Goal: Answer question/provide support

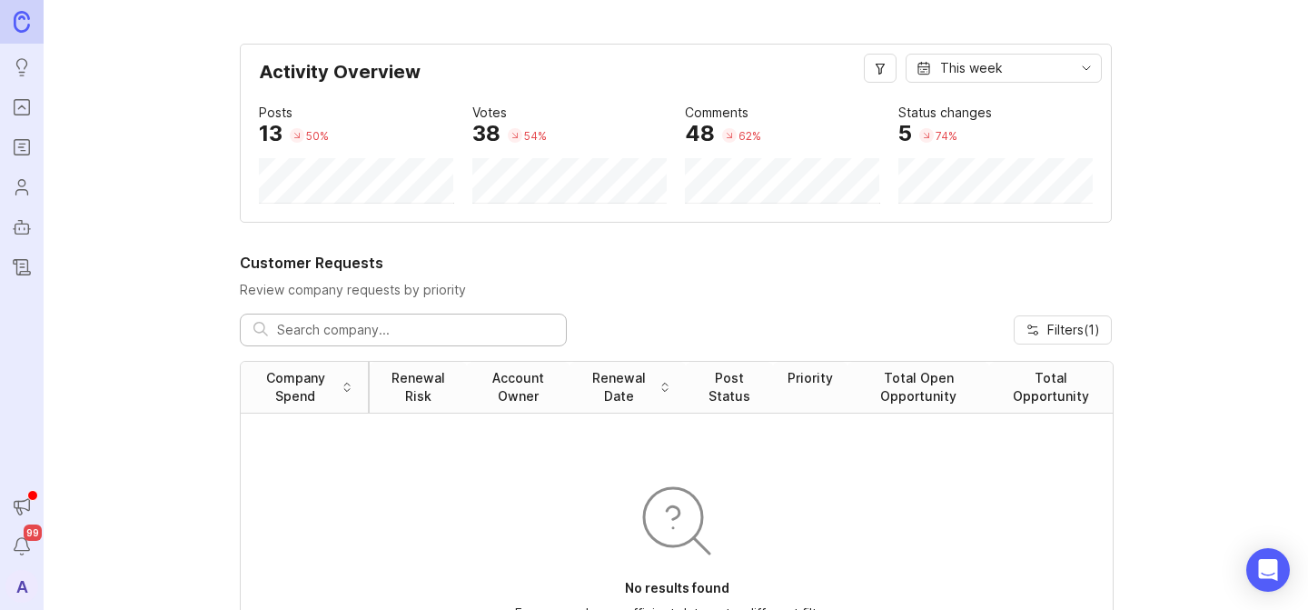
click at [27, 20] on img at bounding box center [22, 21] width 16 height 21
click at [30, 97] on icon "Portal" at bounding box center [22, 107] width 20 height 22
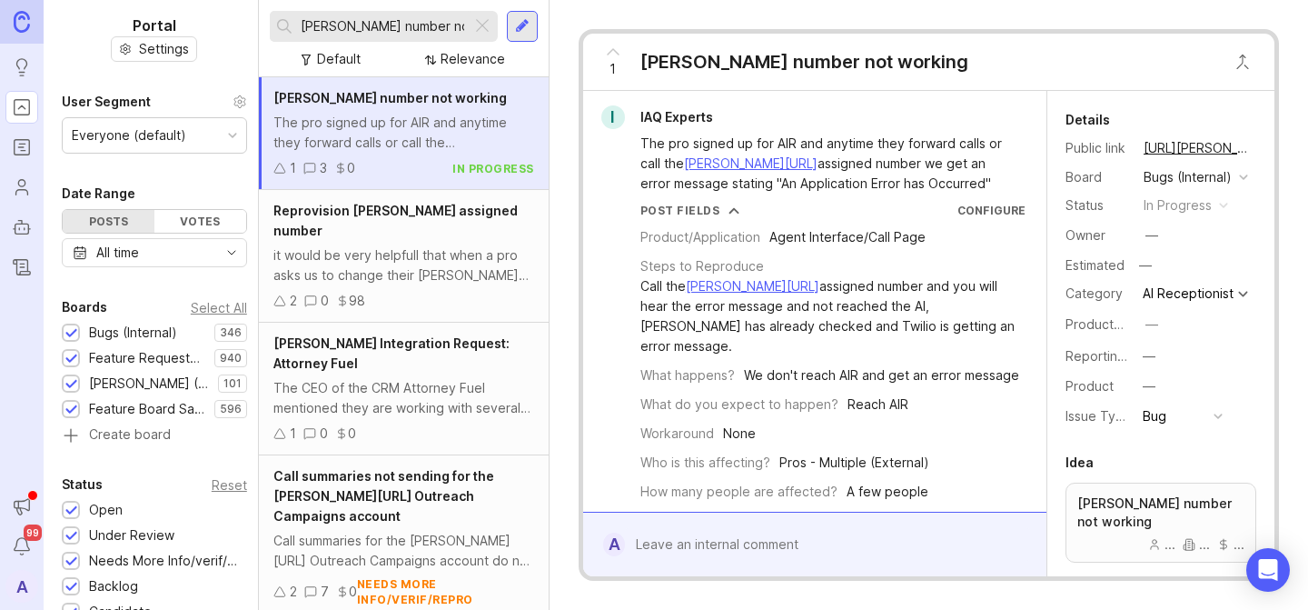
click at [379, 23] on input "[PERSON_NAME] number not working" at bounding box center [383, 26] width 164 height 20
type input "[PERSON_NAME] numcber not working"
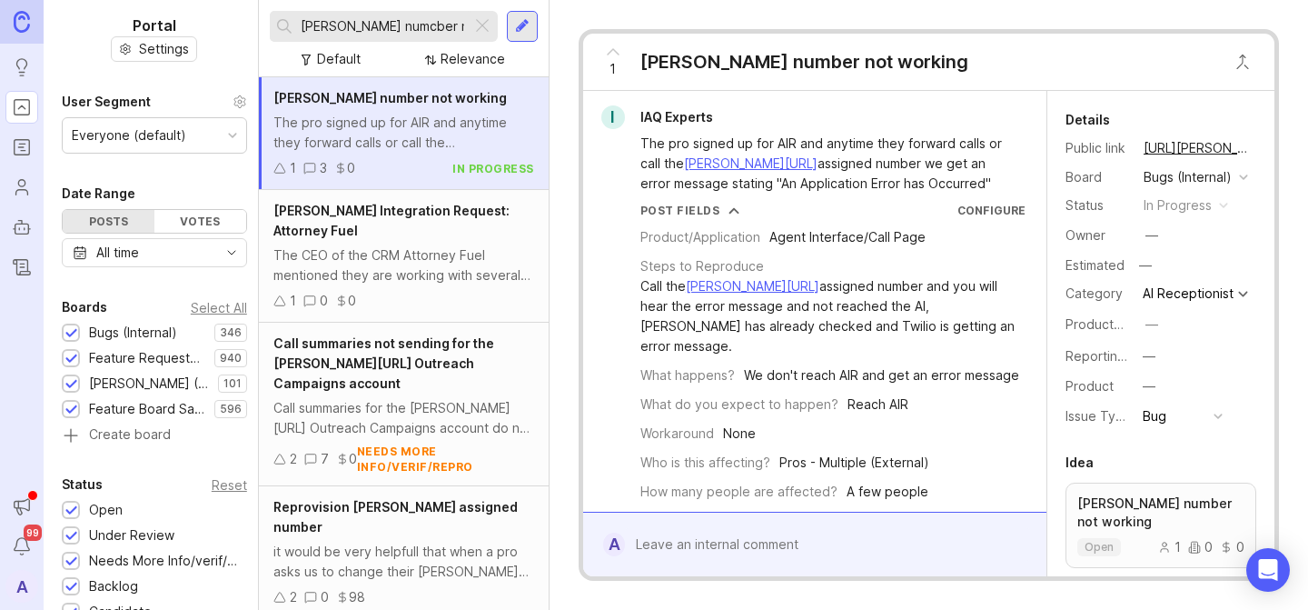
click at [357, 24] on input "[PERSON_NAME] numcber not working" at bounding box center [383, 26] width 164 height 20
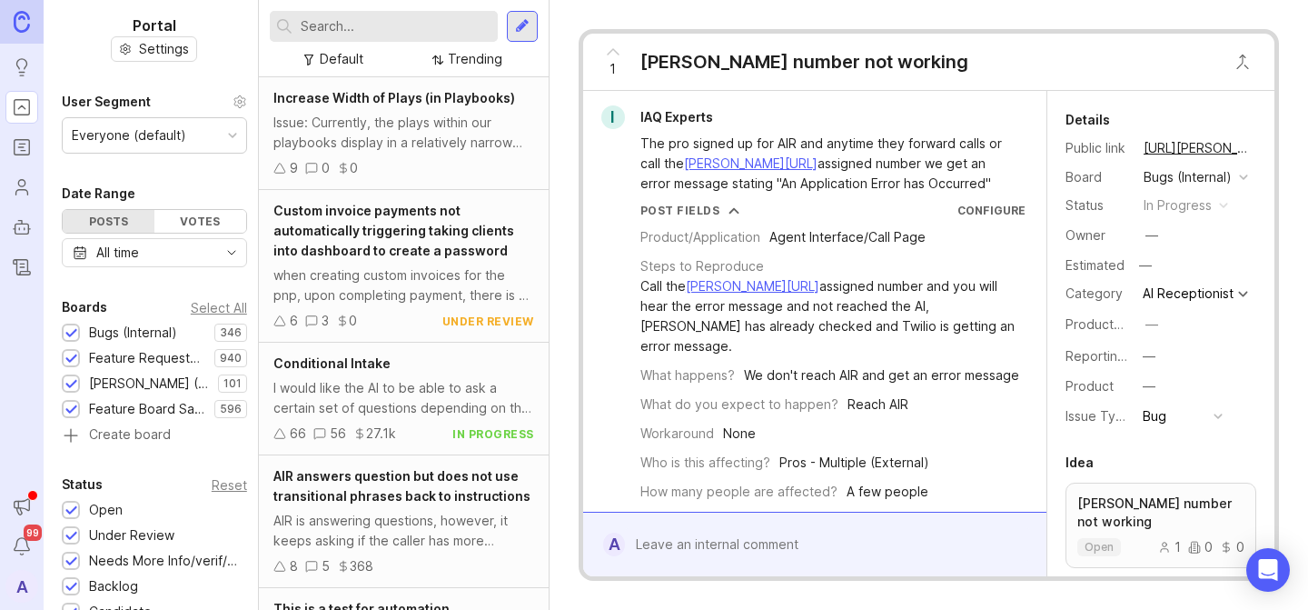
type input "s"
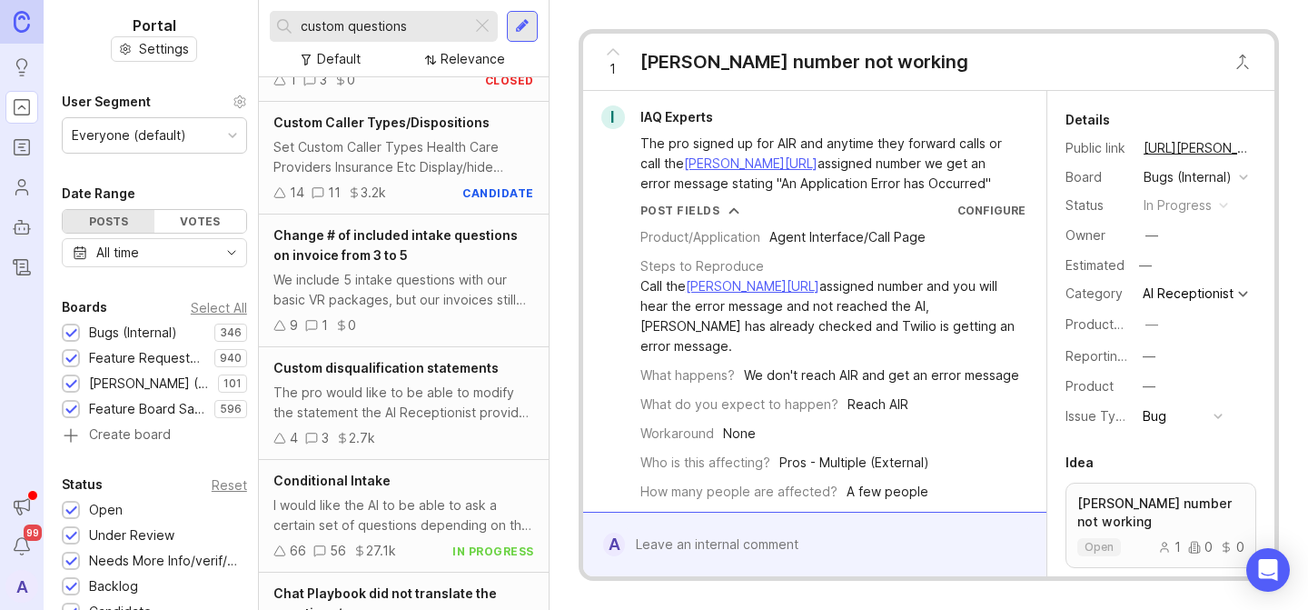
scroll to position [323, 0]
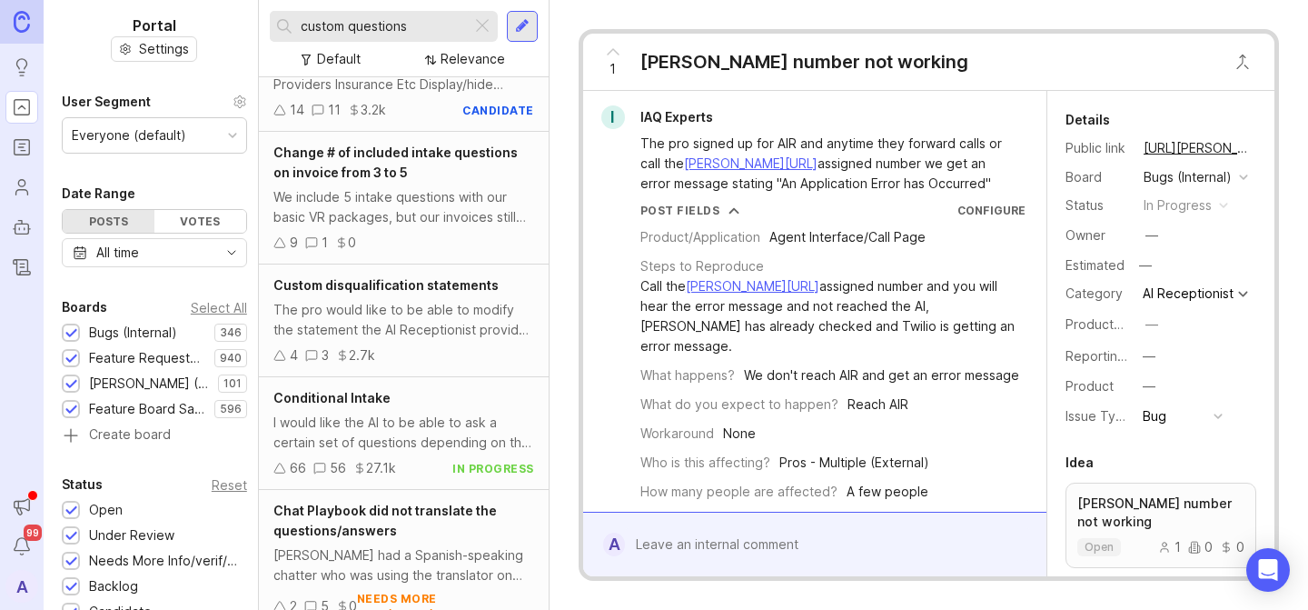
type input "custom questions"
click at [290, 465] on div "66" at bounding box center [298, 468] width 16 height 20
